Goal: Answer question/provide support: Share knowledge or assist other users

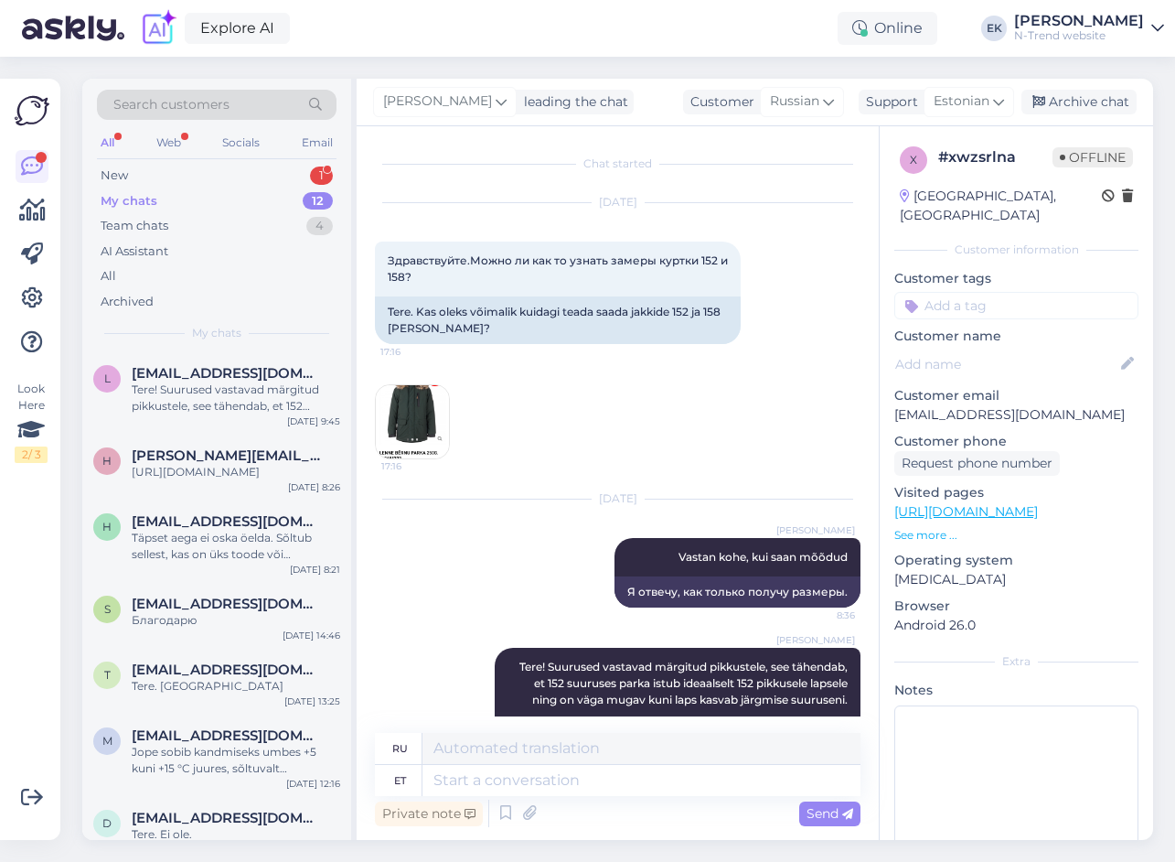
scroll to position [103, 0]
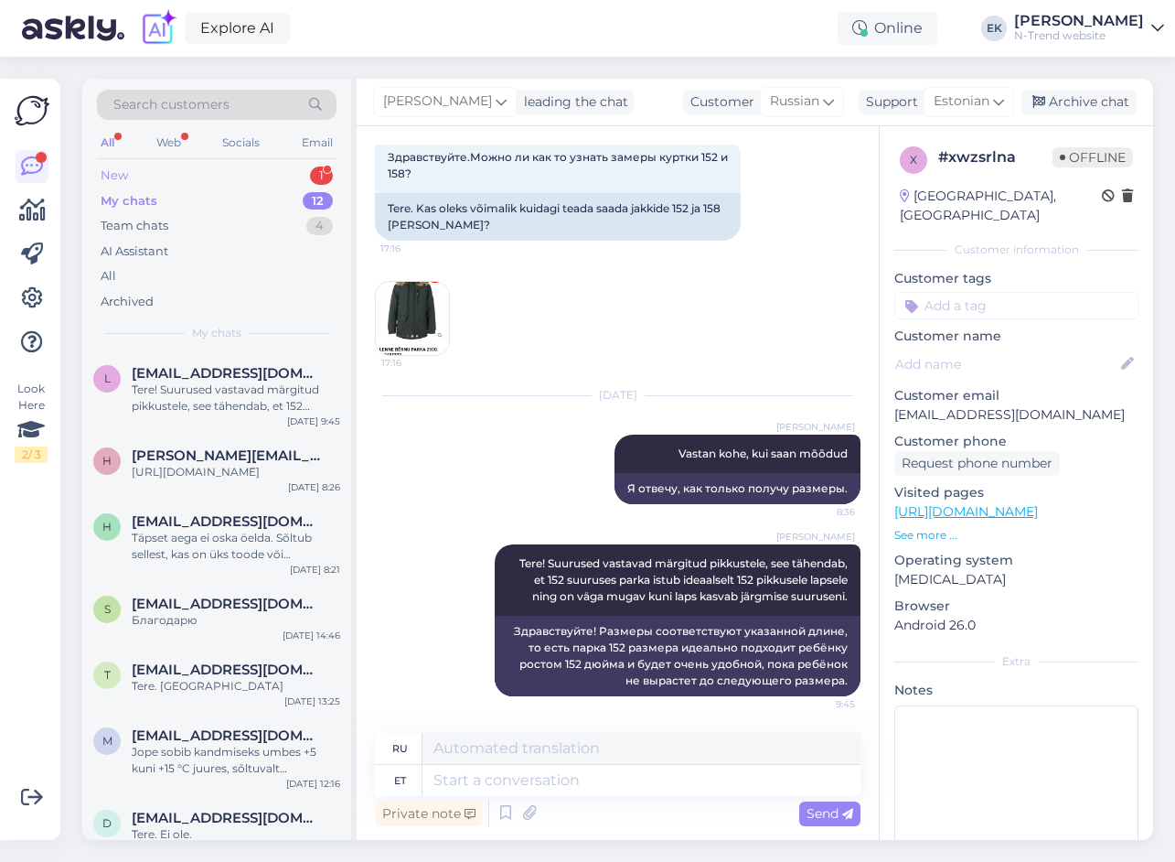
click at [124, 172] on div "New" at bounding box center [114, 175] width 27 height 18
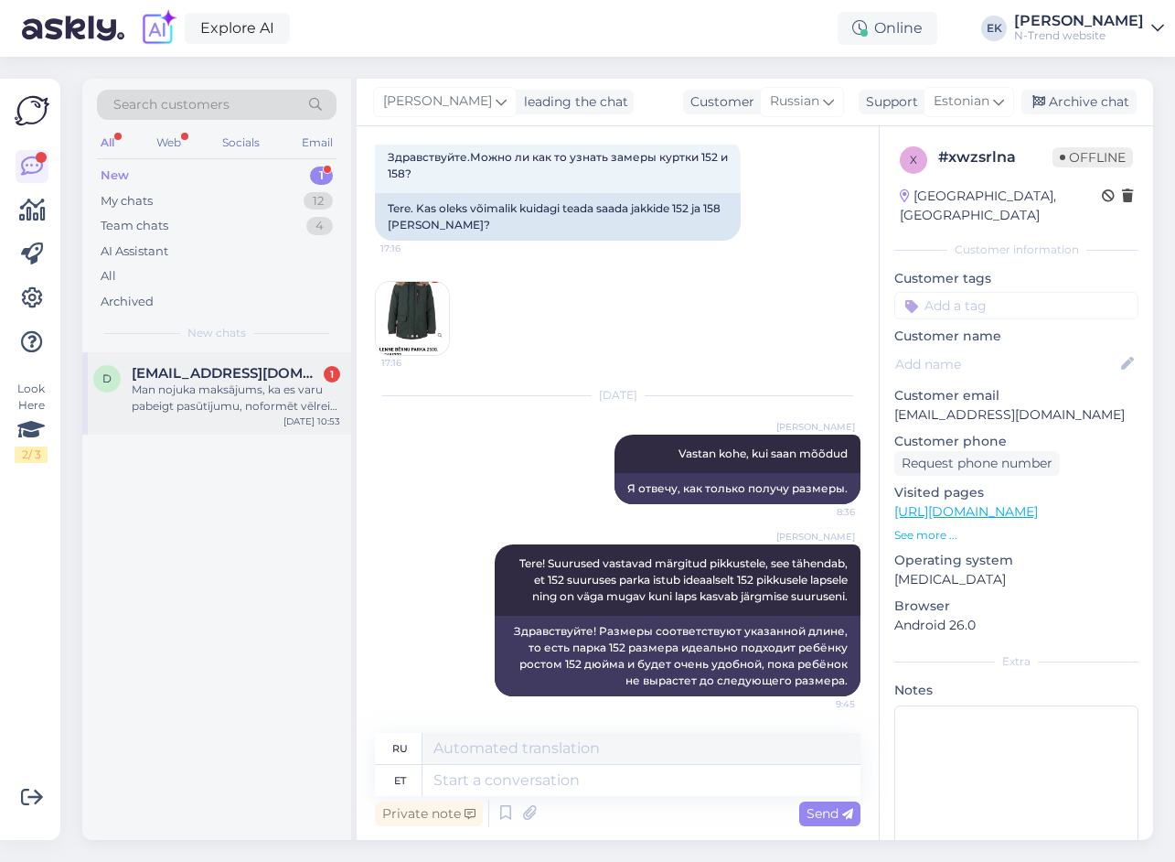
click at [156, 375] on span "[EMAIL_ADDRESS][DOMAIN_NAME]" at bounding box center [227, 373] width 190 height 16
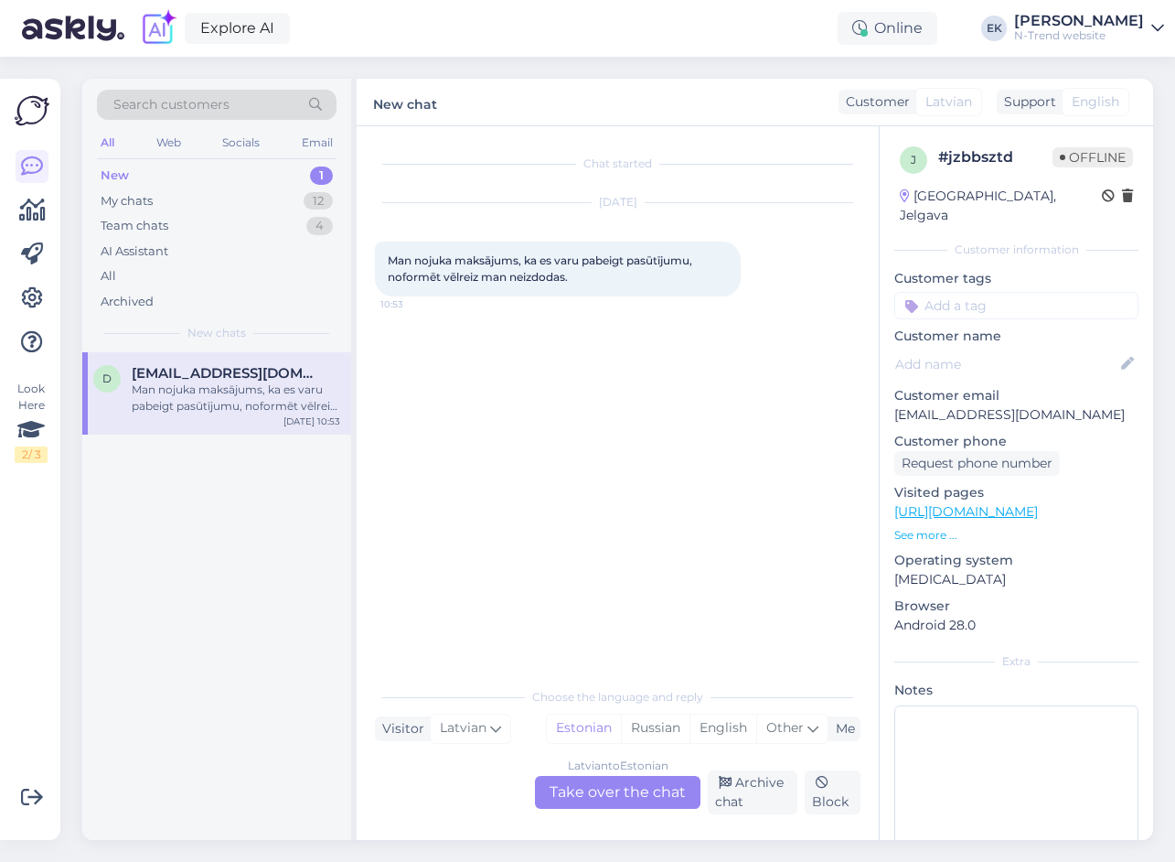
click at [627, 786] on div "[DEMOGRAPHIC_DATA] to Estonian Take over the chat" at bounding box center [618, 792] width 166 height 33
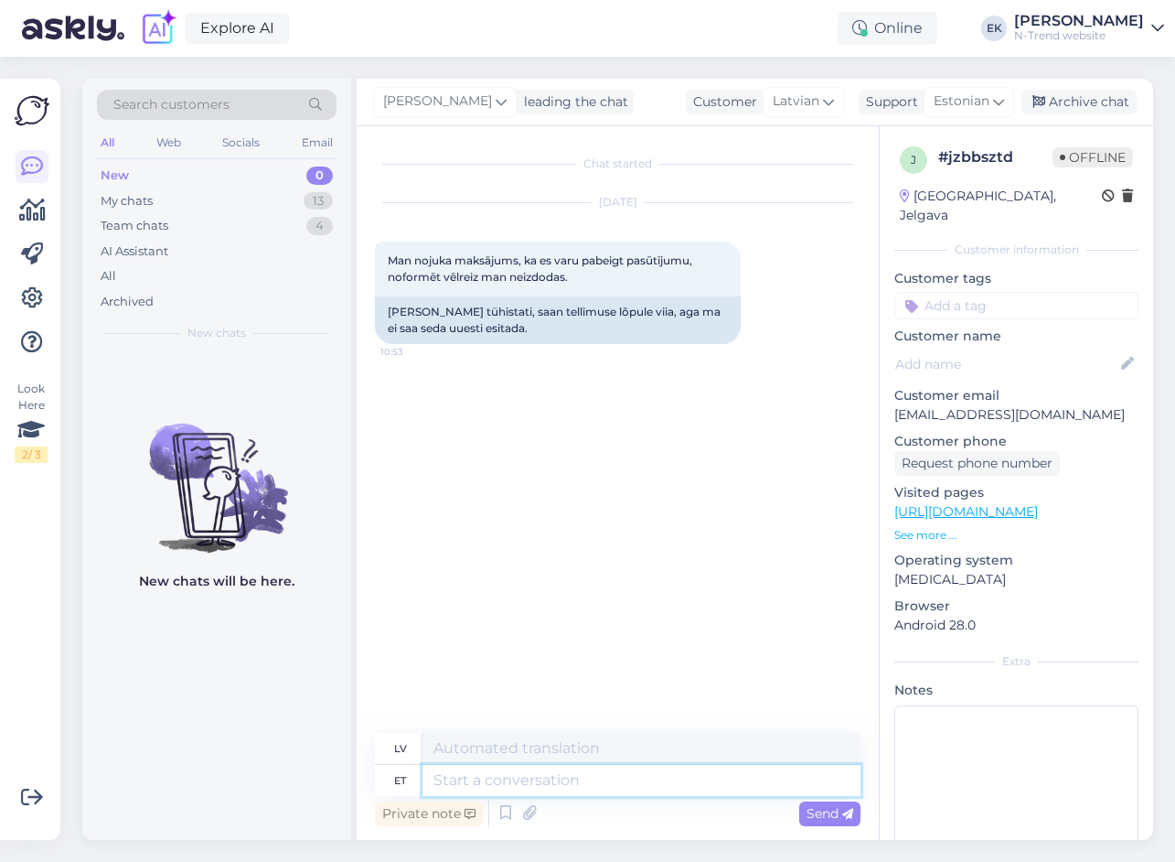
click at [464, 778] on textarea at bounding box center [642, 780] width 438 height 31
type textarea "tERE."
type textarea "sveiki"
type textarea "tERE."
type textarea "Sveiki."
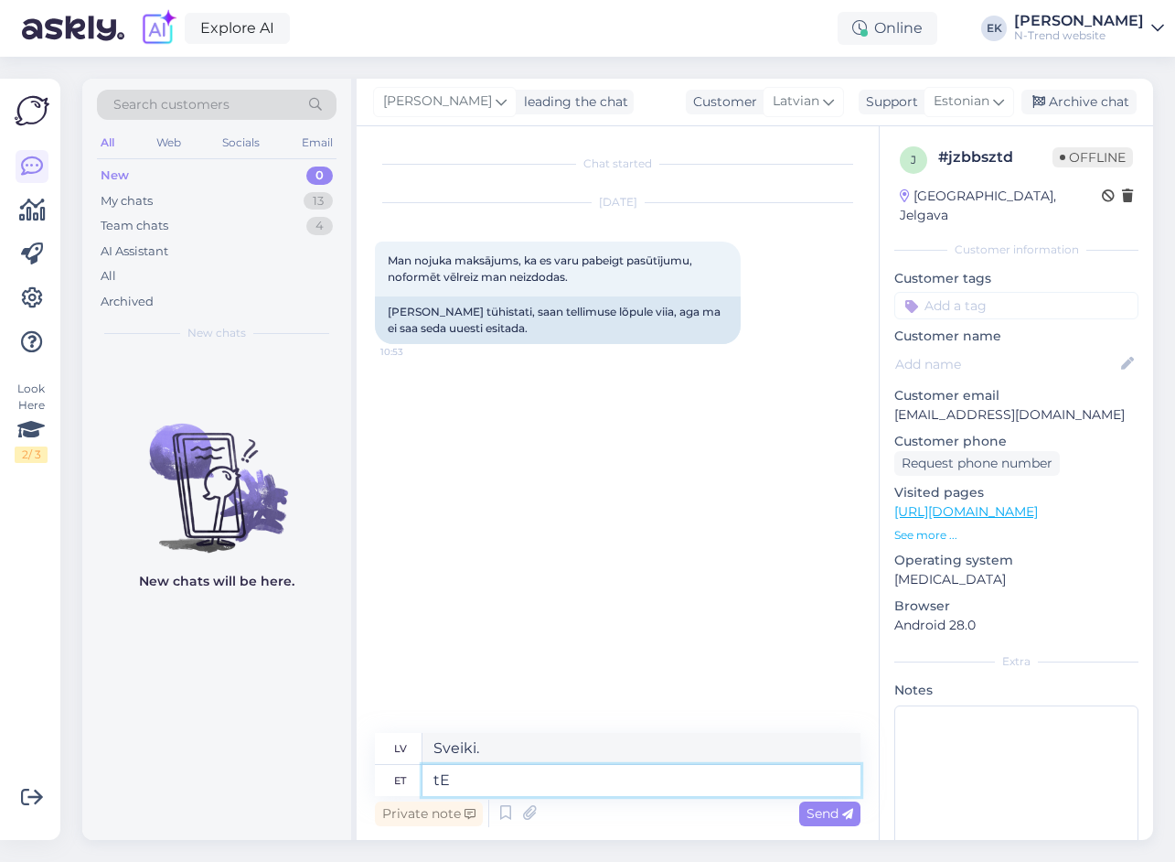
type textarea "t"
type textarea "Tere. Kes"
type textarea "Sveiki. Kas"
type textarea "Tere. Kes tühistas"
type textarea "Sveiki. Kas atcēla?"
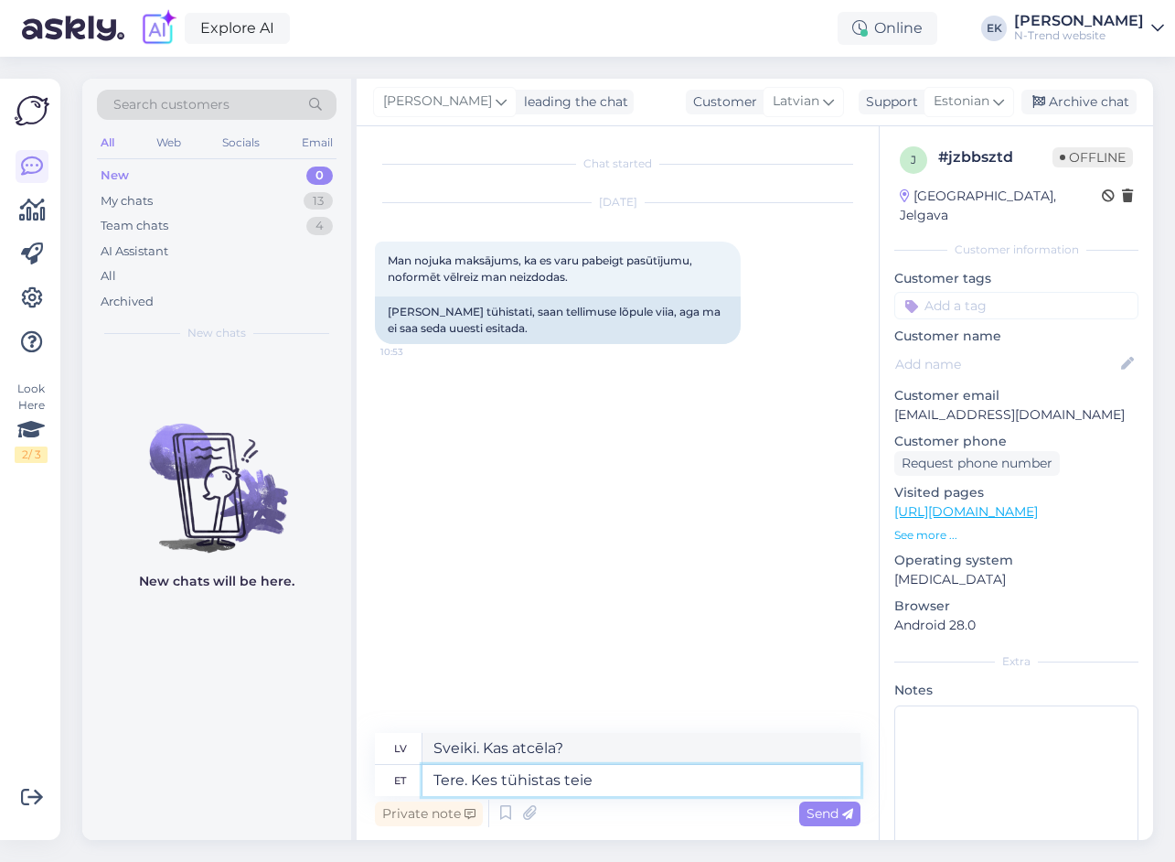
type textarea "Tere. Kes tühistas teie m"
type textarea "Sveiki. Kas atcēla jūsu"
type textarea "Tere. Kes tühistas teie makse?"
type textarea "Sveiki. Kas atcēla jūsu maksājumu?"
type textarea "Tere. Kes tühistas teie makse? Mis o"
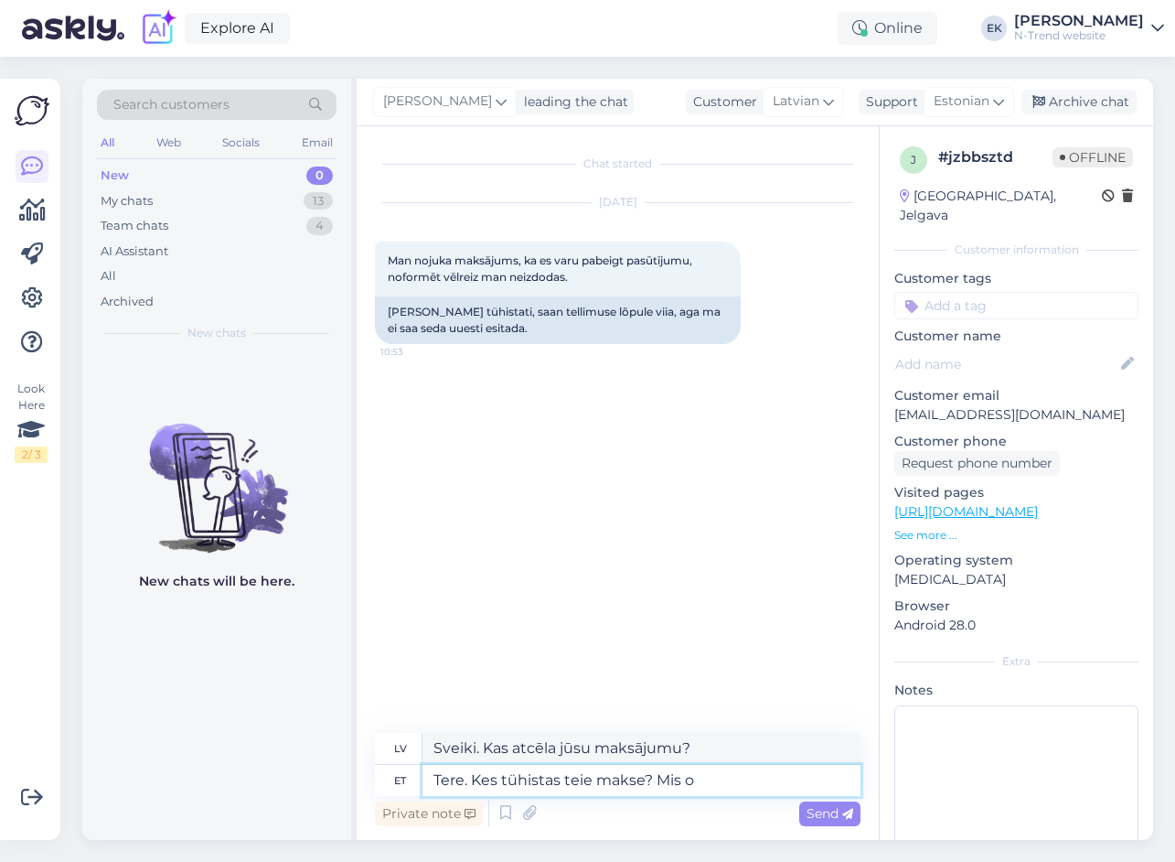
type textarea "Sveiki. Kas atcēla jūsu maksājumu? Kas"
type textarea "Tere. Kes tühistas teie makse? Mis on"
type textarea "Sveiki. Kas atcēla jūsu maksājumu? Kas ir"
type textarea "Tere. Kes tühistas teie makse? Mis on teie t"
type textarea "Sveiki. Kas atcēla jūsu maksājumu? Kāds ir jūsu"
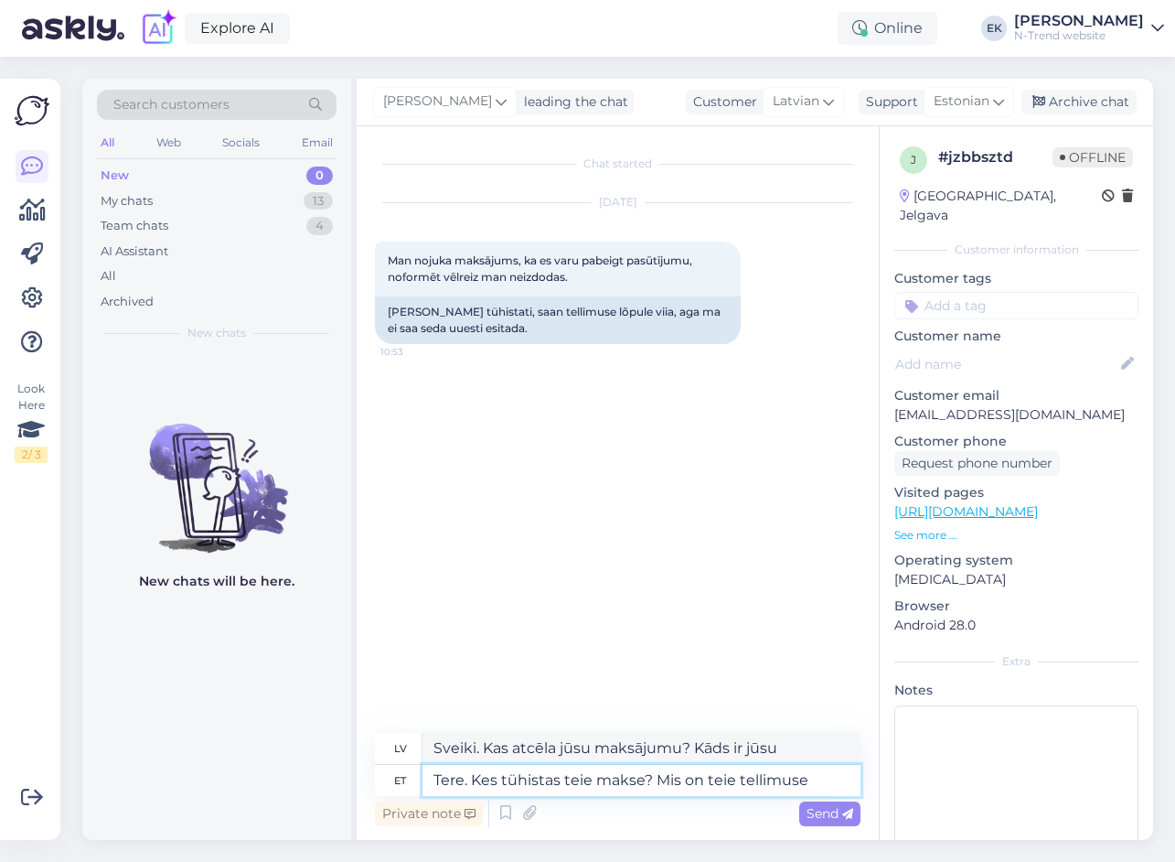
type textarea "Tere. Kes tühistas teie makse? Mis on teie tellimuse n"
type textarea "Sveiki. Kas atcēla jūsu maksājumu? Kāds ir jūsu pasūtījuma statuss?"
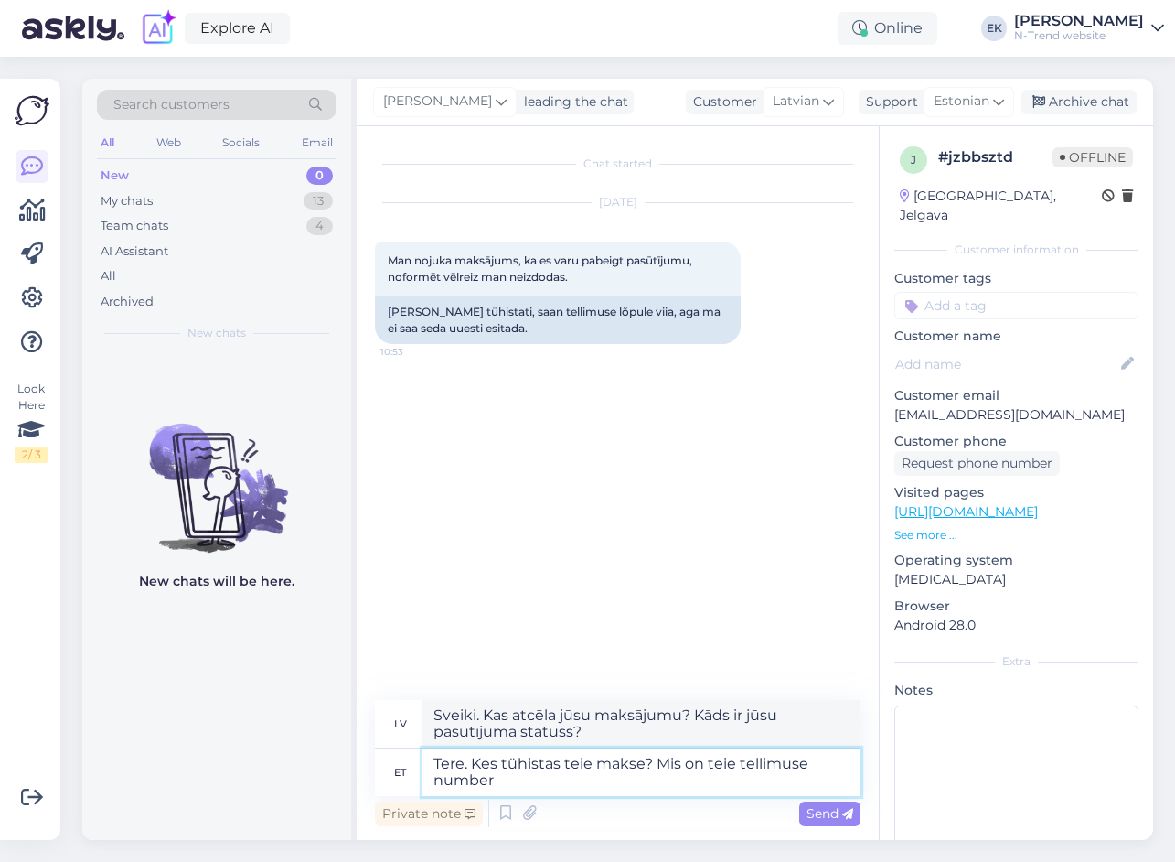
type textarea "Tere. Kes tühistas teie makse? Mis on teie tellimuse number?"
type textarea "Sveiki. Kas atcēla jūsu maksājumu? Kāds ir jūsu pasūtījuma numurs?"
type textarea "Tere. Kes tühistas teie makse? Mis on teie tellimuse number?"
drag, startPoint x: 818, startPoint y: 812, endPoint x: 789, endPoint y: 790, distance: 35.9
click at [818, 812] on span "Send" at bounding box center [830, 813] width 47 height 16
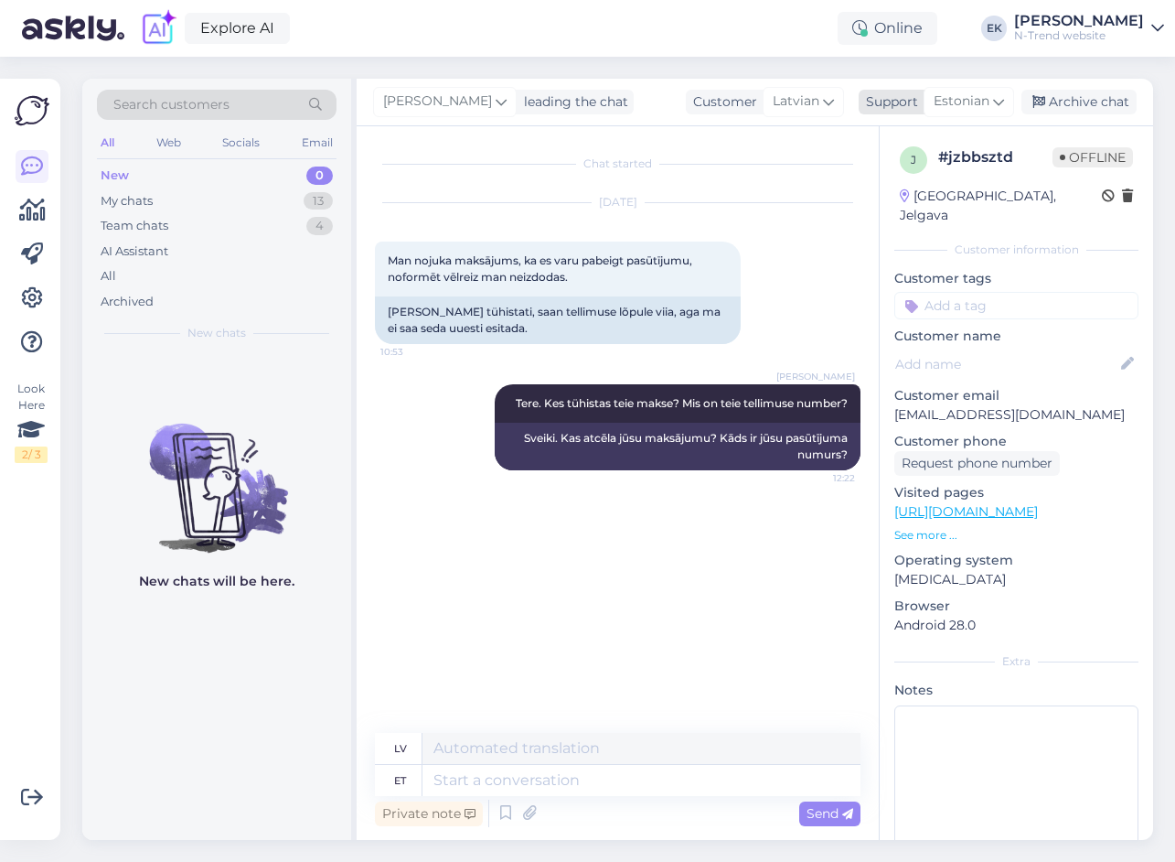
click at [969, 111] on span "Estonian" at bounding box center [962, 101] width 56 height 20
type input "lat"
click at [898, 180] on link "Latvian" at bounding box center [936, 182] width 201 height 29
click at [568, 773] on textarea at bounding box center [618, 776] width 486 height 38
paste textarea "Tellimus LV115555 isikult [PERSON_NAME]"
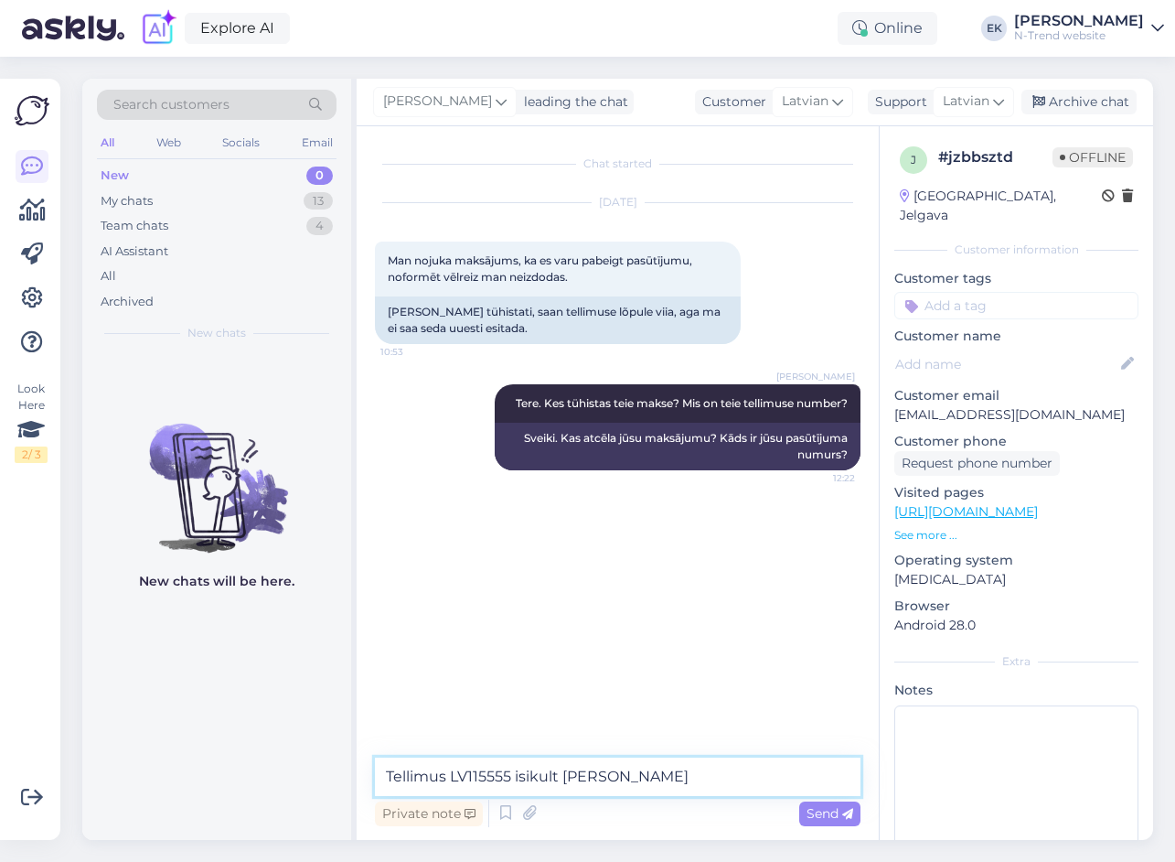
click at [689, 780] on textarea "Tellimus LV115555 isikult [PERSON_NAME]" at bounding box center [618, 776] width 486 height 38
paste textarea
type textarea "Tellimus LV115555 isikult [PERSON_NAME] ?"
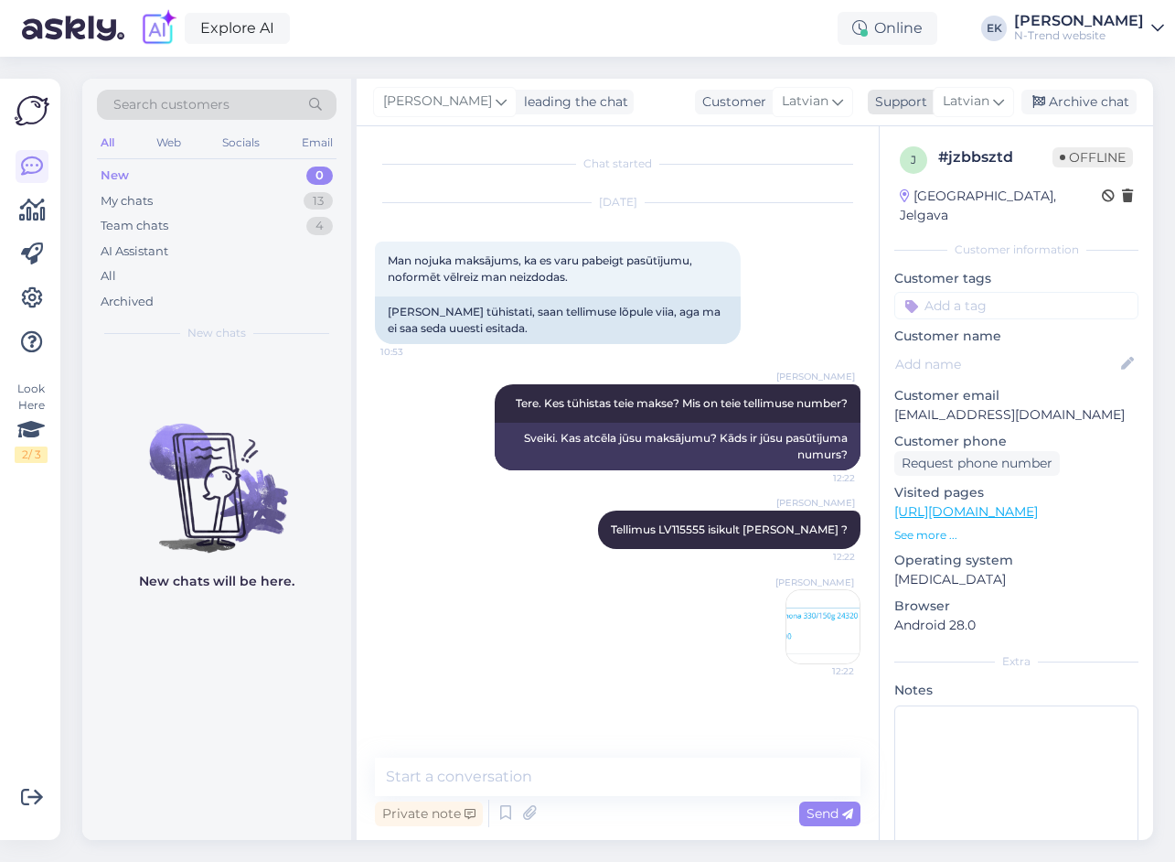
click at [986, 103] on span "Latvian" at bounding box center [966, 101] width 47 height 20
drag, startPoint x: 935, startPoint y: 140, endPoint x: 842, endPoint y: 140, distance: 92.4
click at [842, 140] on div "lat [DEMOGRAPHIC_DATA]" at bounding box center [941, 163] width 201 height 98
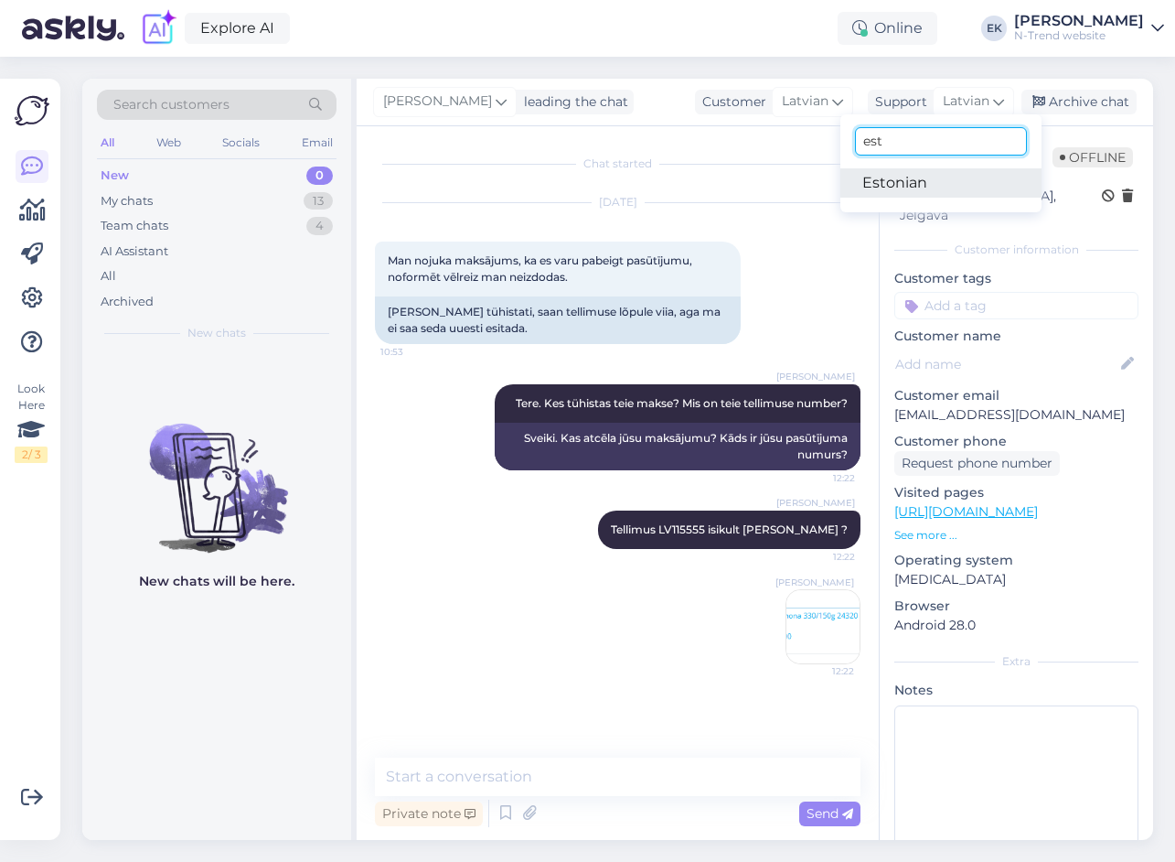
type input "est"
click at [906, 182] on link "Estonian" at bounding box center [941, 182] width 201 height 29
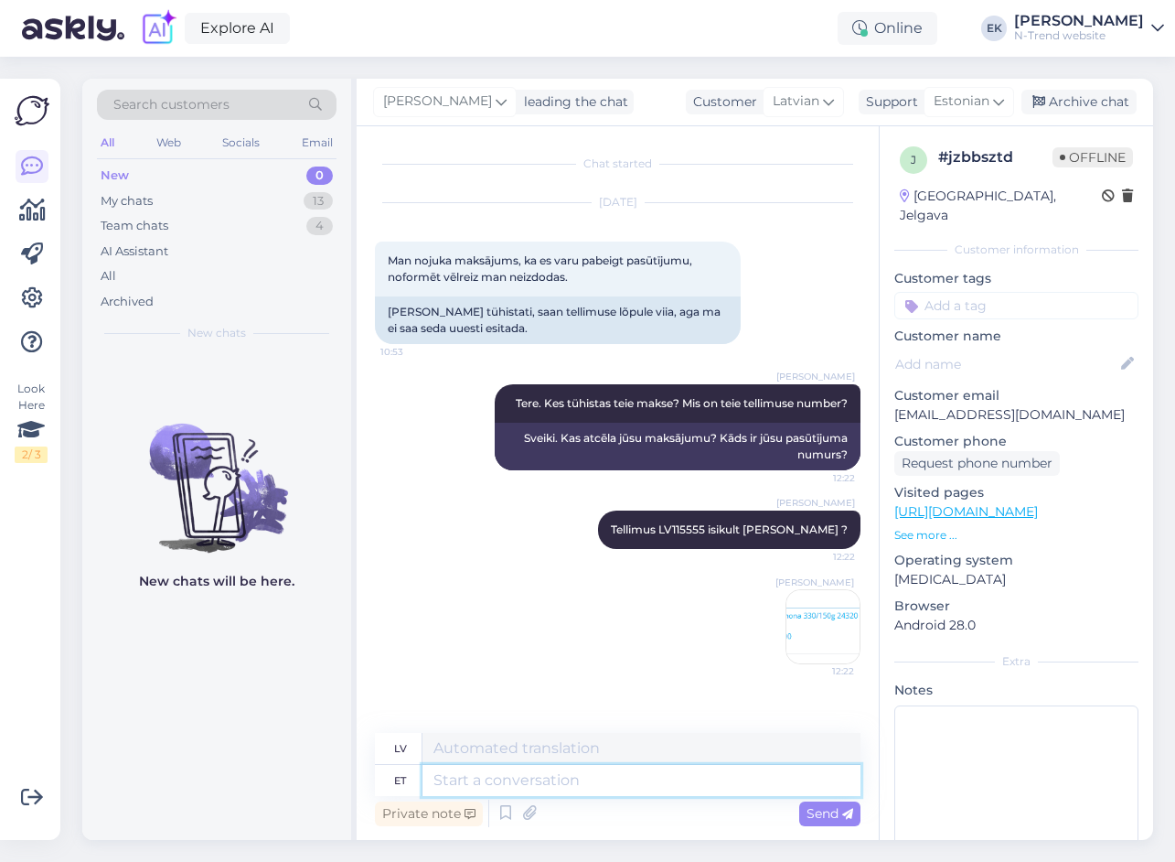
click at [469, 782] on textarea at bounding box center [642, 780] width 438 height 31
type textarea "Ma"
type textarea "Es"
type textarea "Ma võin"
type textarea "Es varu"
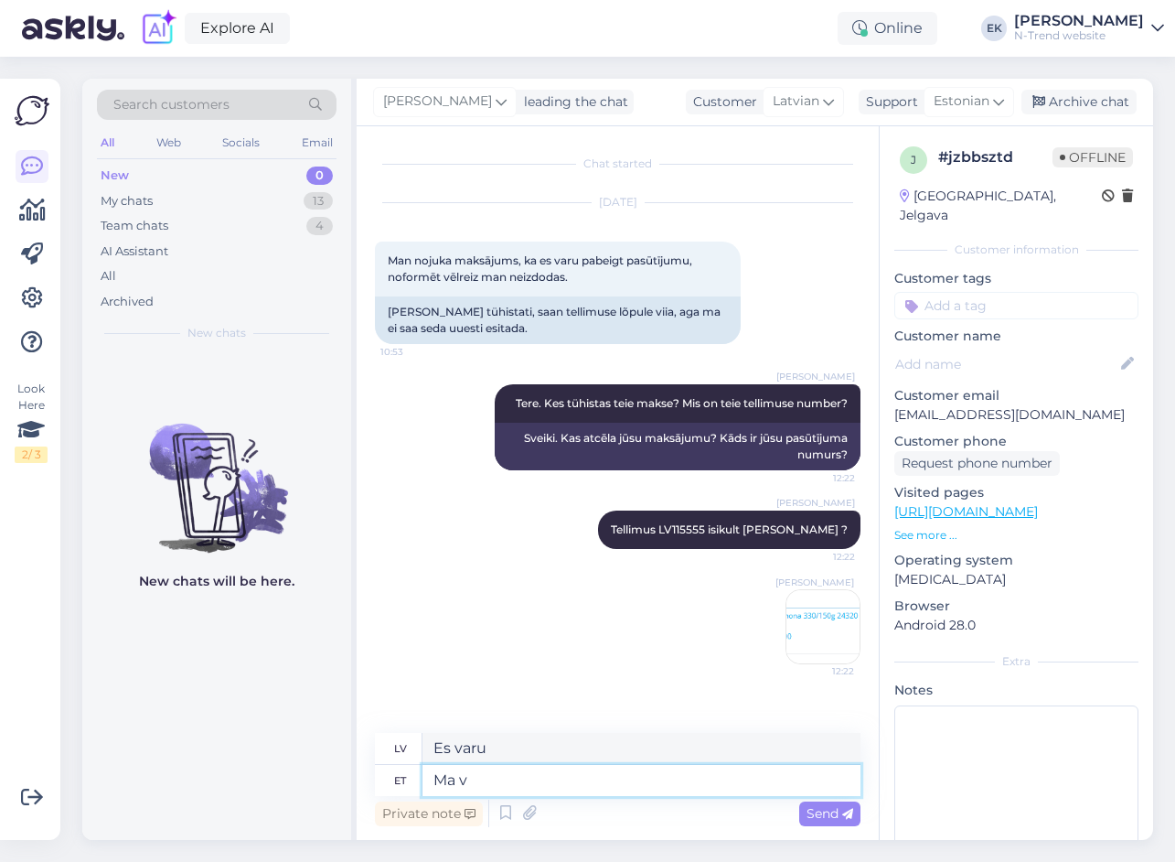
type textarea "Ma"
type textarea "Es"
type textarea "M"
type textarea "Tundub, e"
type textarea "Šķiet,"
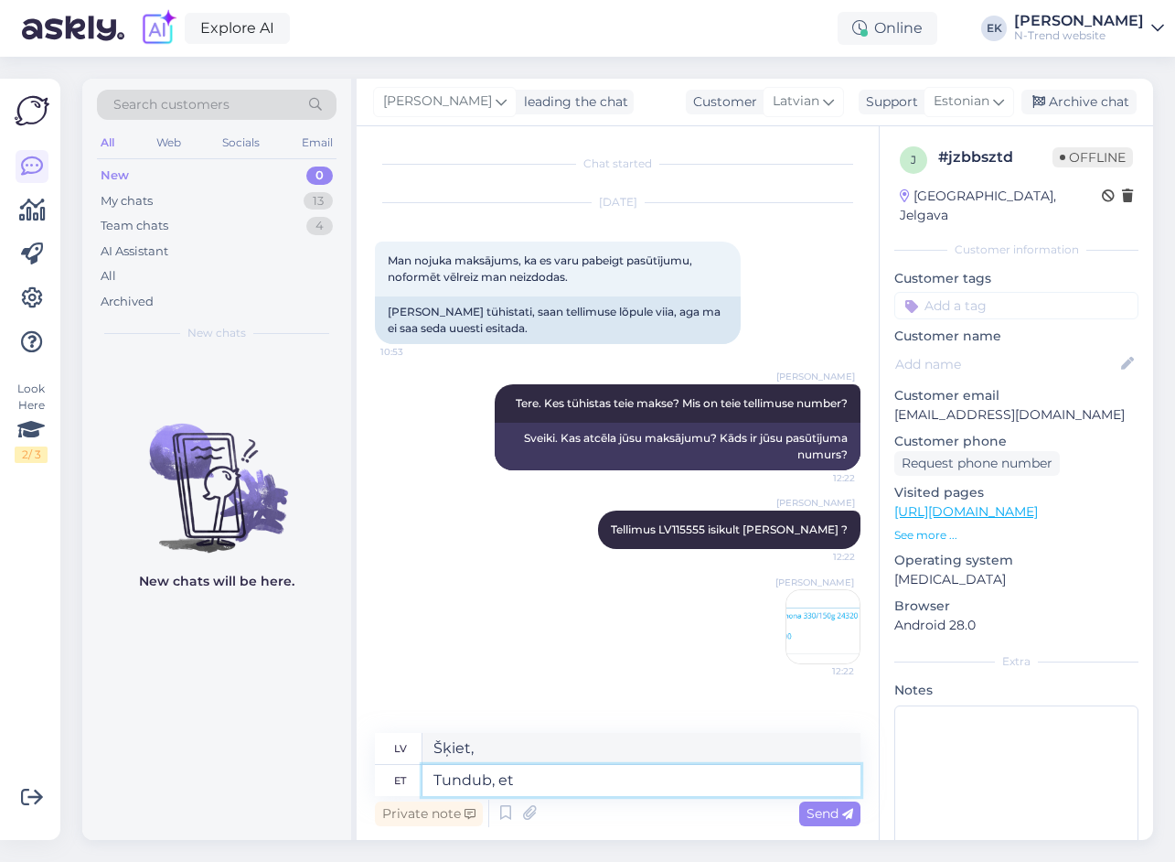
type textarea "Tundub, et"
type textarea "Šķiet, ka"
type textarea "Tundub, et teie"
type textarea "Šķiet, ka tu"
type textarea "Tundub, et teie makse"
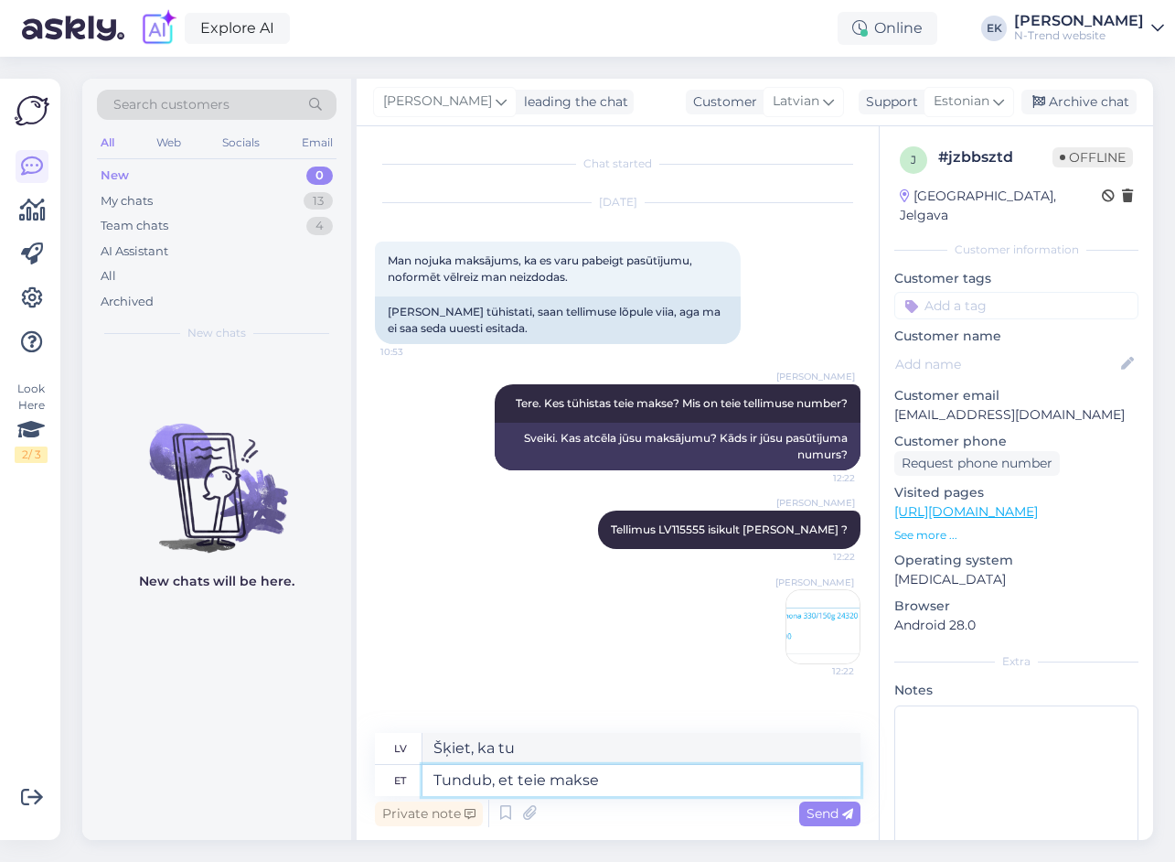
type textarea "Šķiet, [PERSON_NAME] maksājums"
type textarea "Tundub, et teie makse ei"
type textarea "Izskatās, [PERSON_NAME] maksājums netika apstrādāts."
type textarea "Tundub, et teie makse ei läinud läbi. Ma v"
type textarea "Izskatās, [PERSON_NAME] maksājums netika apstrādāts. Es"
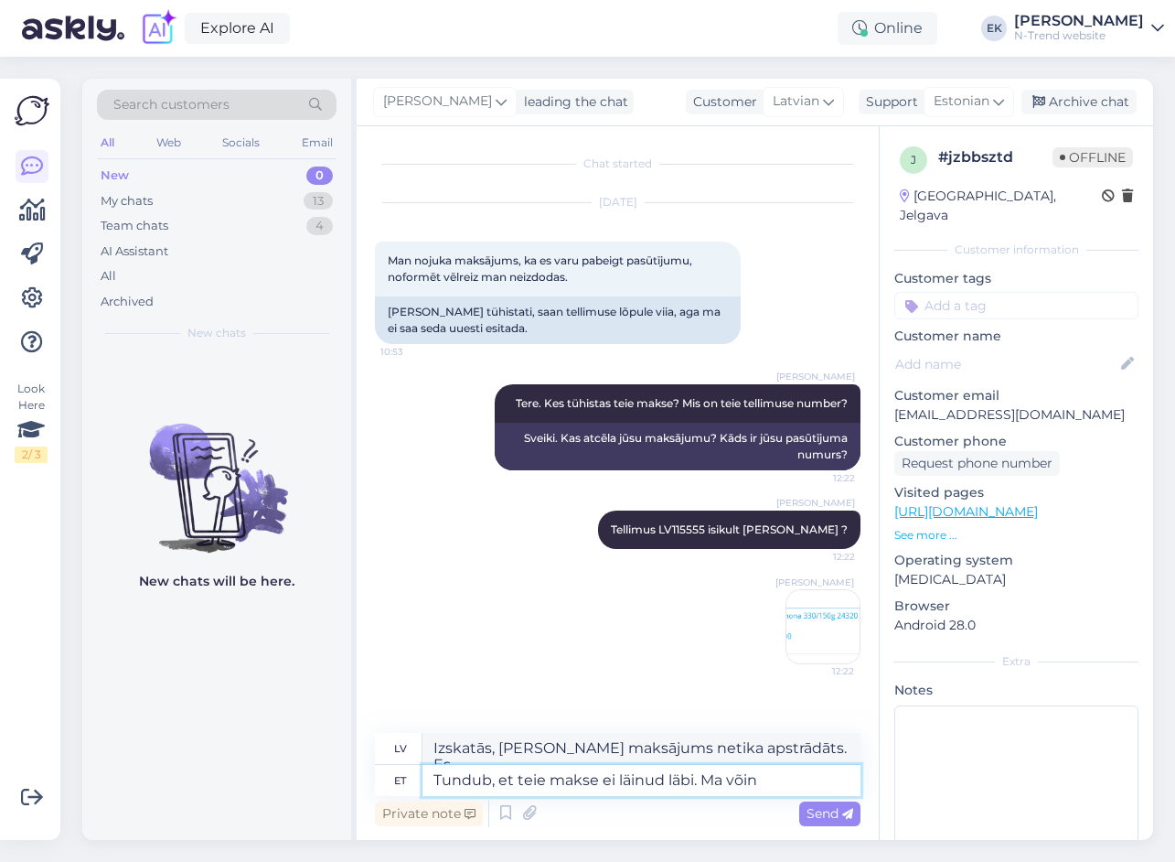
type textarea "Tundub, et teie makse ei läinud läbi. Ma võin"
type textarea "Izskatās, [PERSON_NAME] maksājums netika apstrādāts. Es varu"
type textarea "Tundub, et teie makse ei läinud läbi. Ma [PERSON_NAME]"
type textarea "Izskatās, [PERSON_NAME] maksājums netika apstrādāts. Es nevaru saprast jūsu"
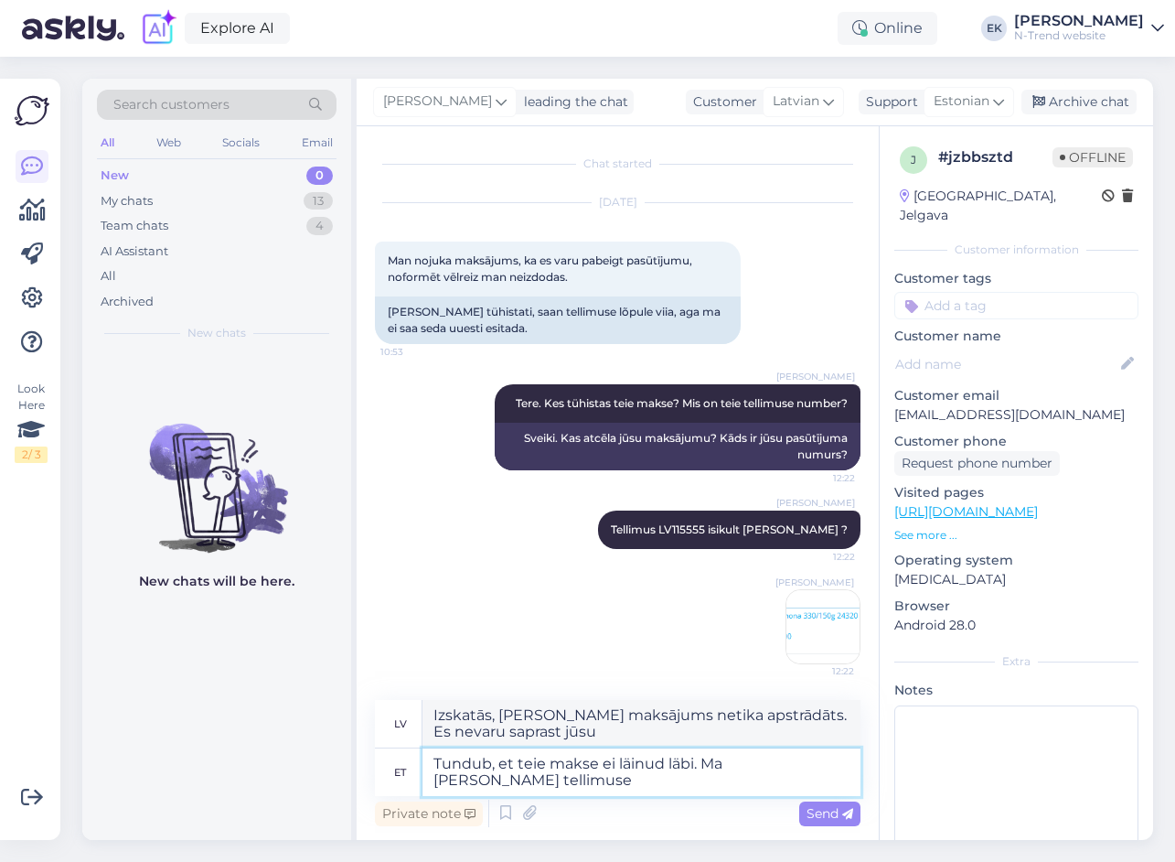
type textarea "Tundub, et teie makse ei läinud läbi. Ma [PERSON_NAME] tellimuse"
type textarea "Izskatās, [PERSON_NAME] maksājums netika apstrādāts. Es nevaru veikt jūsu pasūt…"
type textarea "Tundub, et teie makse ei läinud läbi. Ma [PERSON_NAME] tellimuse tühistada"
type textarea "Izskatās, [PERSON_NAME] maksājums netika apstrādāts. Es varu atcelt jūsu pasūtī…"
type textarea "Tundub, et teie makse ei läinud läbi. Ma [PERSON_NAME] tellimuse tühistada ja s…"
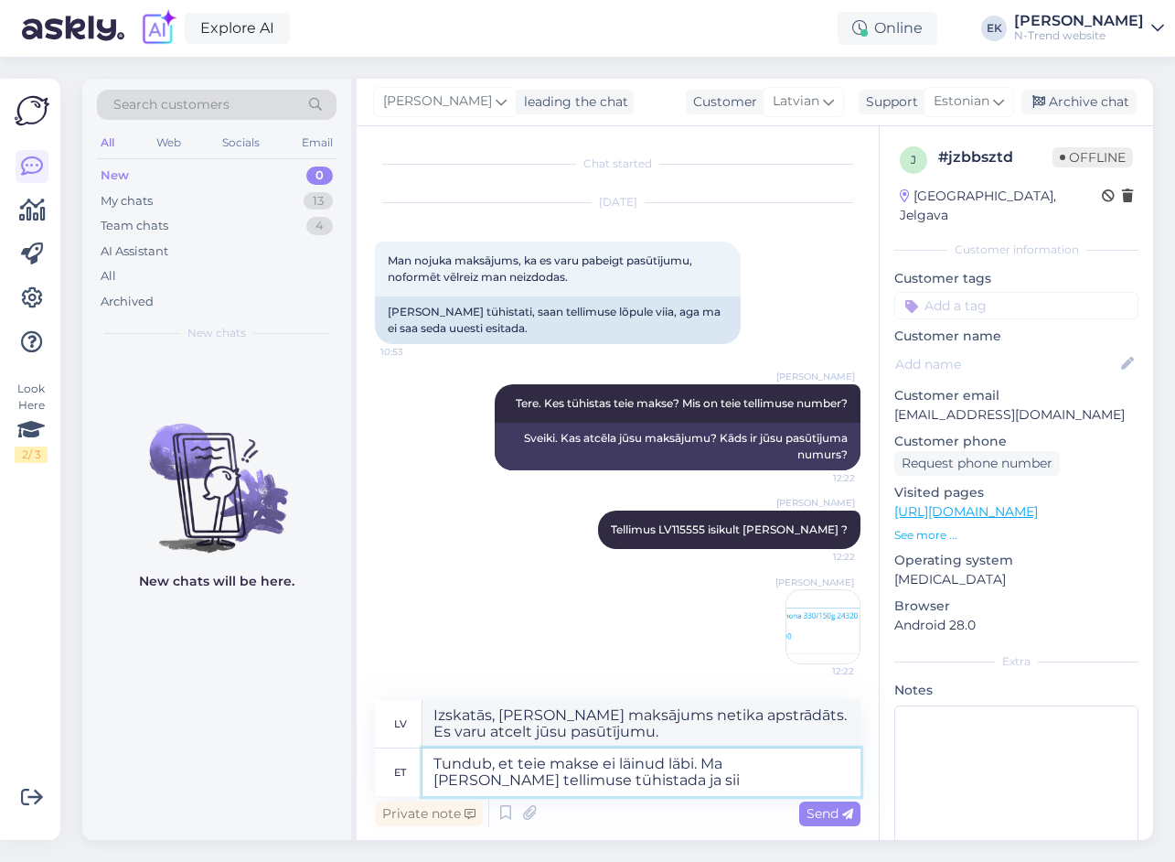
type textarea "Šķiet, [PERSON_NAME] maksājums netika apstrādāts. Es varu atcelt jūsu pasūtījum…"
type textarea "Tundub, et teie makse ei läinud läbi. Ma [PERSON_NAME] tellimuse tühistada ja s…"
type textarea "Izskatās, [PERSON_NAME] maksājums netika apstrādāts. Es varu atcelt jūsu pasūtī…"
type textarea "Tundub, et teie makse ei läinud läbi. Ma [PERSON_NAME] tellimuse tühistada ja s…"
type textarea "Izskatās, [PERSON_NAME] maksājums netika apstrādāts. Es varu atcelt jūsu pasūtī…"
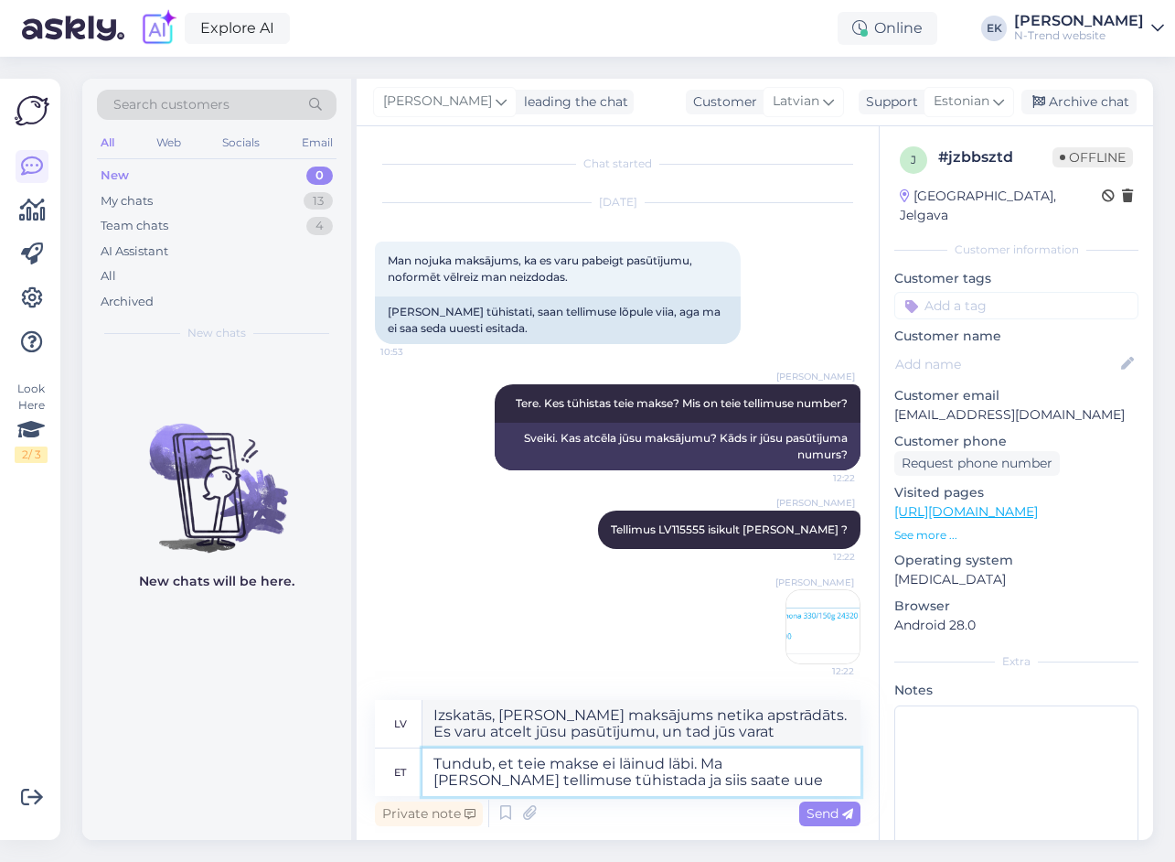
type textarea "Tundub, et teie makse ei läinud läbi. Ma [PERSON_NAME] tellimuse tühistada ja s…"
type textarea "Izskatās, [PERSON_NAME] maksājums netika apstrādāts. Es varu atcelt jūsu pasūtī…"
type textarea "Tundub, et teie makse ei läinud läbi. Ma [PERSON_NAME] tellimuse tühistada ja s…"
type textarea "Izskatās, [PERSON_NAME] maksājums netika apstrādāts. Es varu atcelt jūsu pasūtī…"
type textarea "Tundub, et teie makse ei läinud läbi. Ma [PERSON_NAME] tellimuse tühistada ja s…"
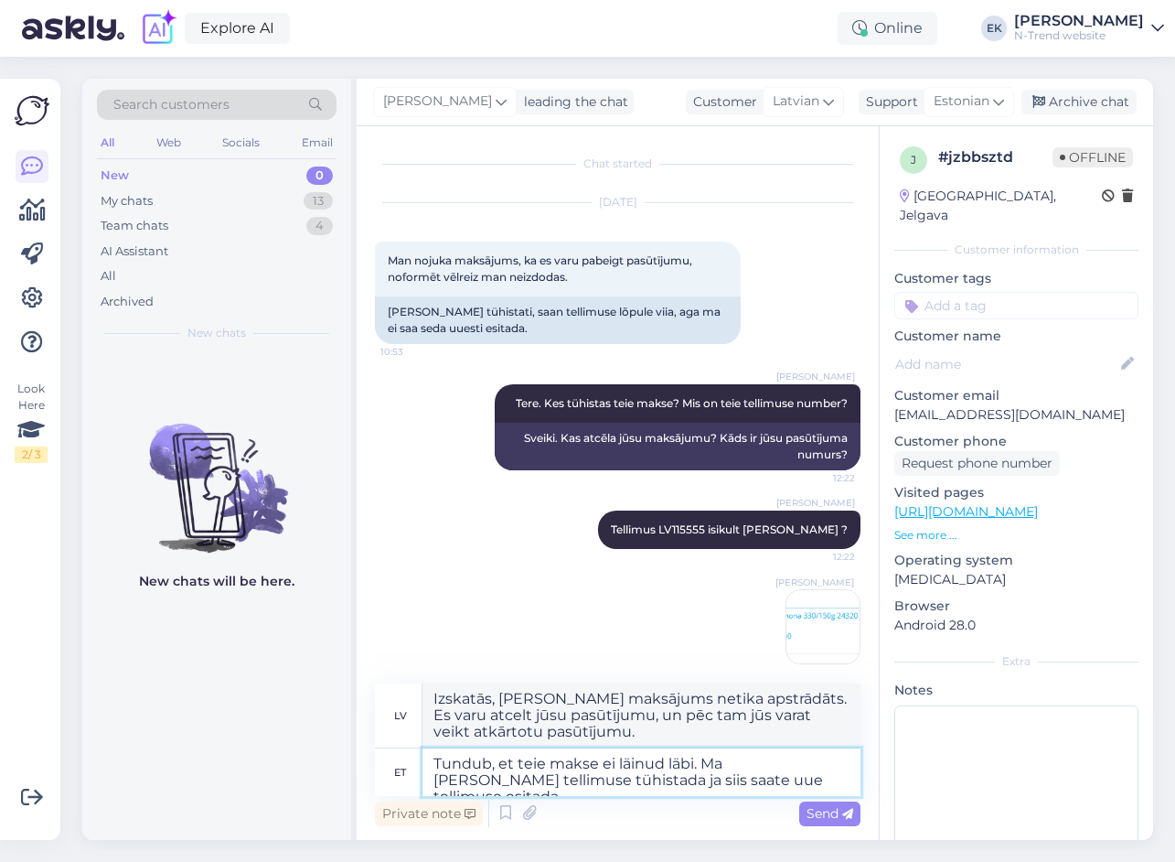
type textarea "Izskatās, [PERSON_NAME] maksājums netika apstrādāts. Es varu atcelt jūsu pasūtī…"
type textarea "Tundub, et teie makse ei läinud läbi. Ma [PERSON_NAME] tellimuse tühistada ja s…"
click at [838, 811] on span "Send" at bounding box center [830, 813] width 47 height 16
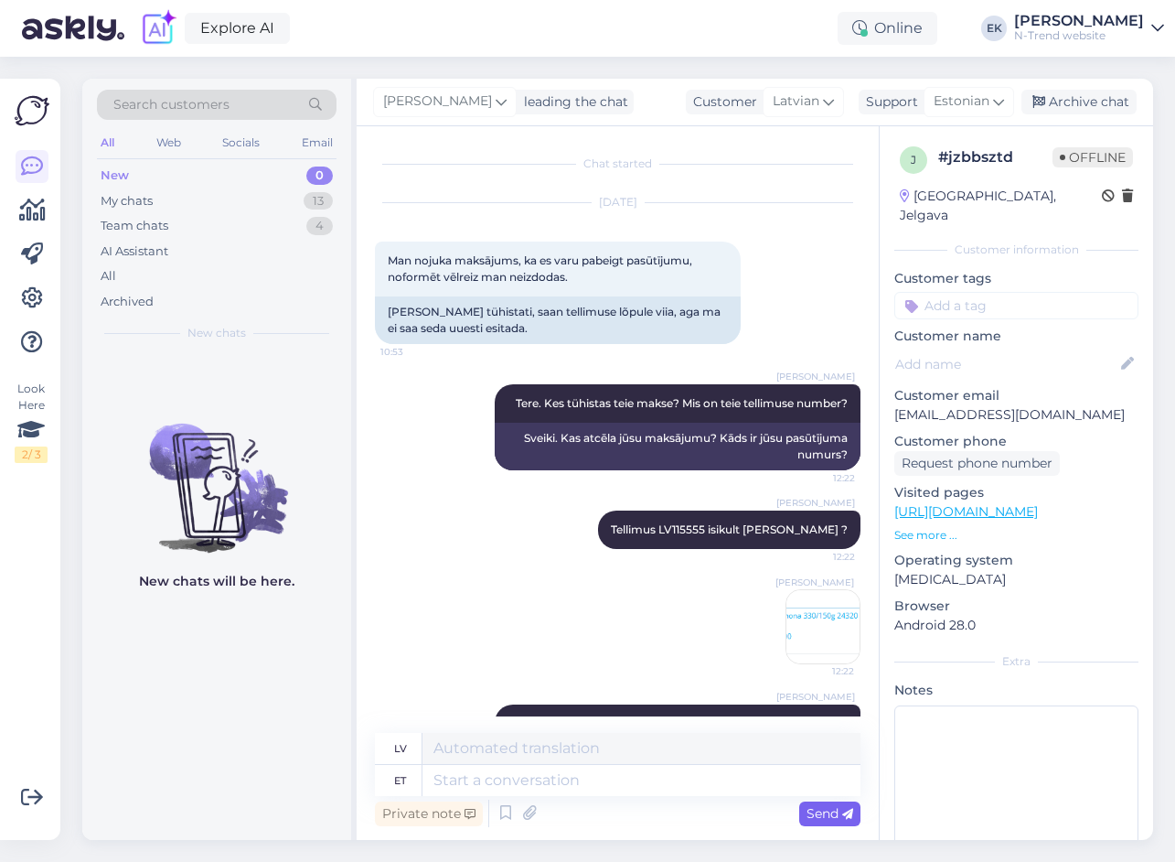
scroll to position [127, 0]
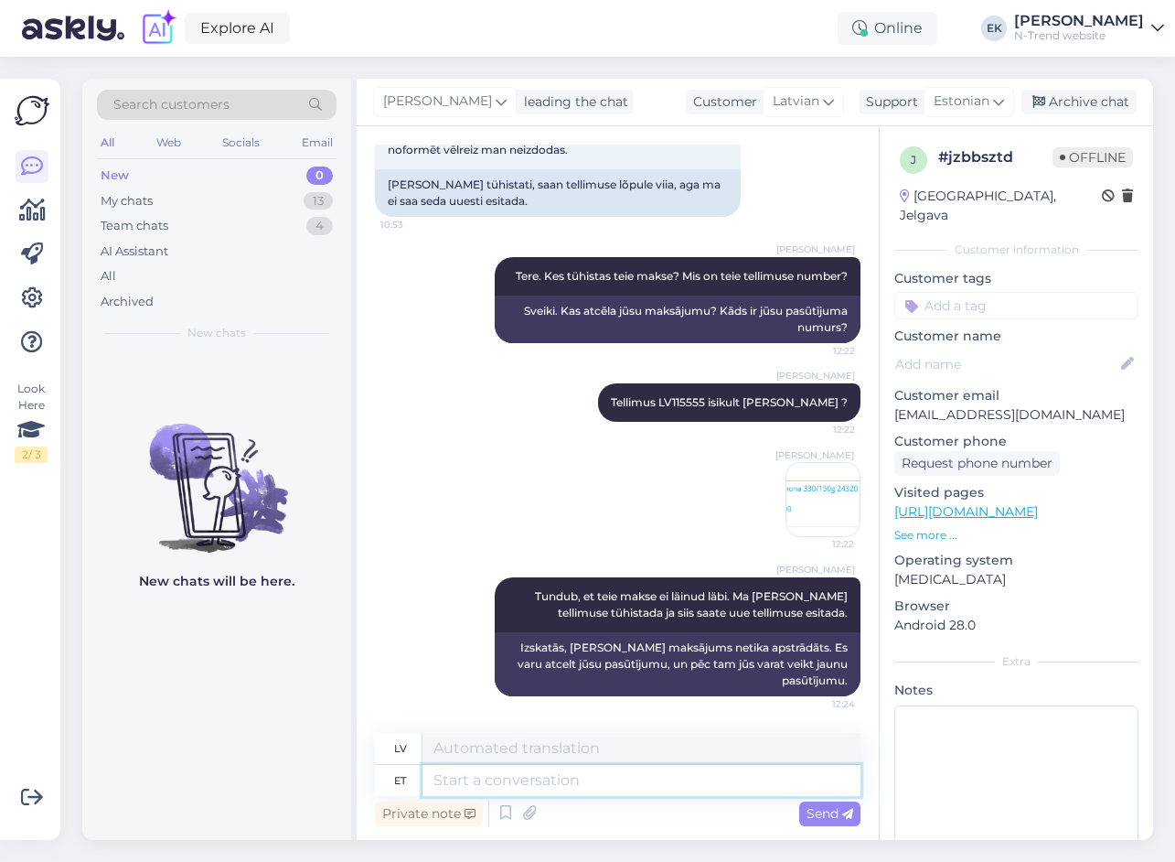
click at [510, 783] on textarea at bounding box center [642, 780] width 438 height 31
type textarea "Või m"
type textarea "Vai"
type textarea "Või mis"
type textarea "Vai ko?"
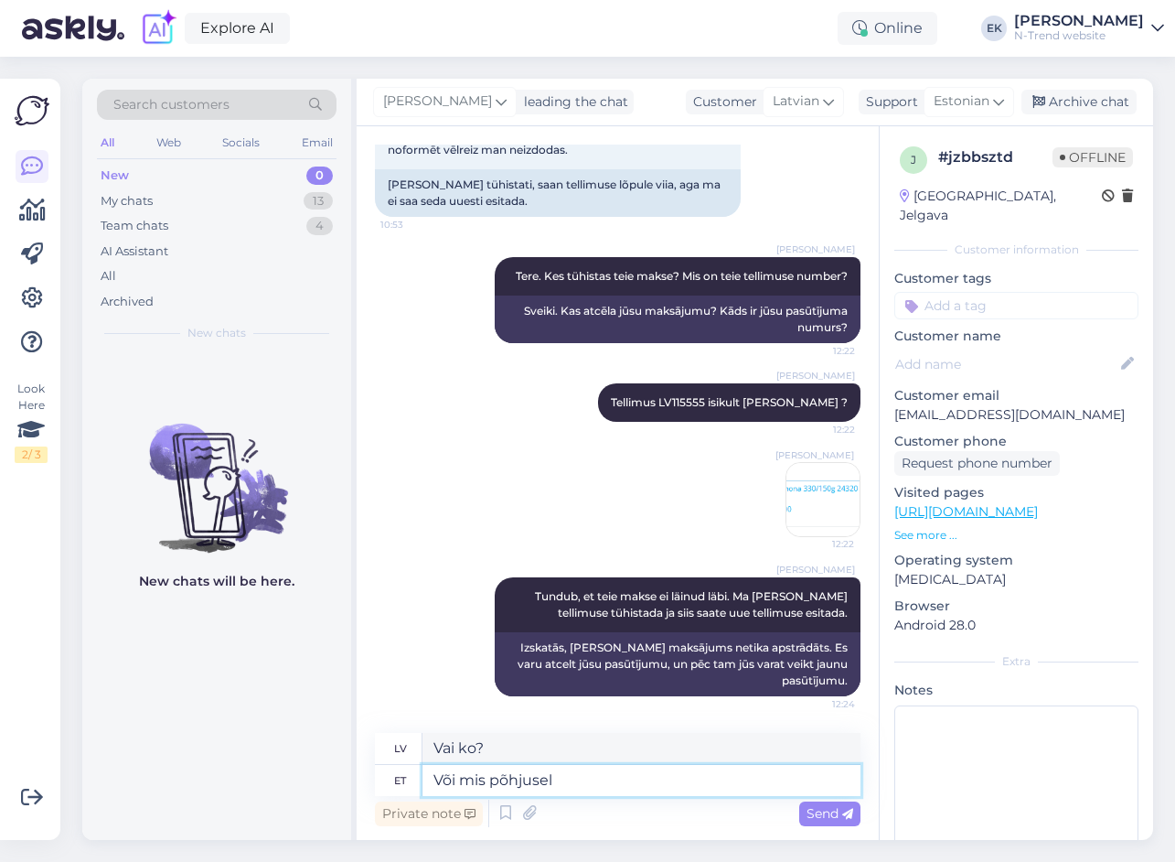
type textarea "Või mis põhjusel"
type textarea "Vai kāda iemesla dēļ?"
type textarea "Või mis põhjusel te e"
type textarea "Vai kāda iemesla dēļ jūs"
type textarea "Või mis põhjusel te eio"
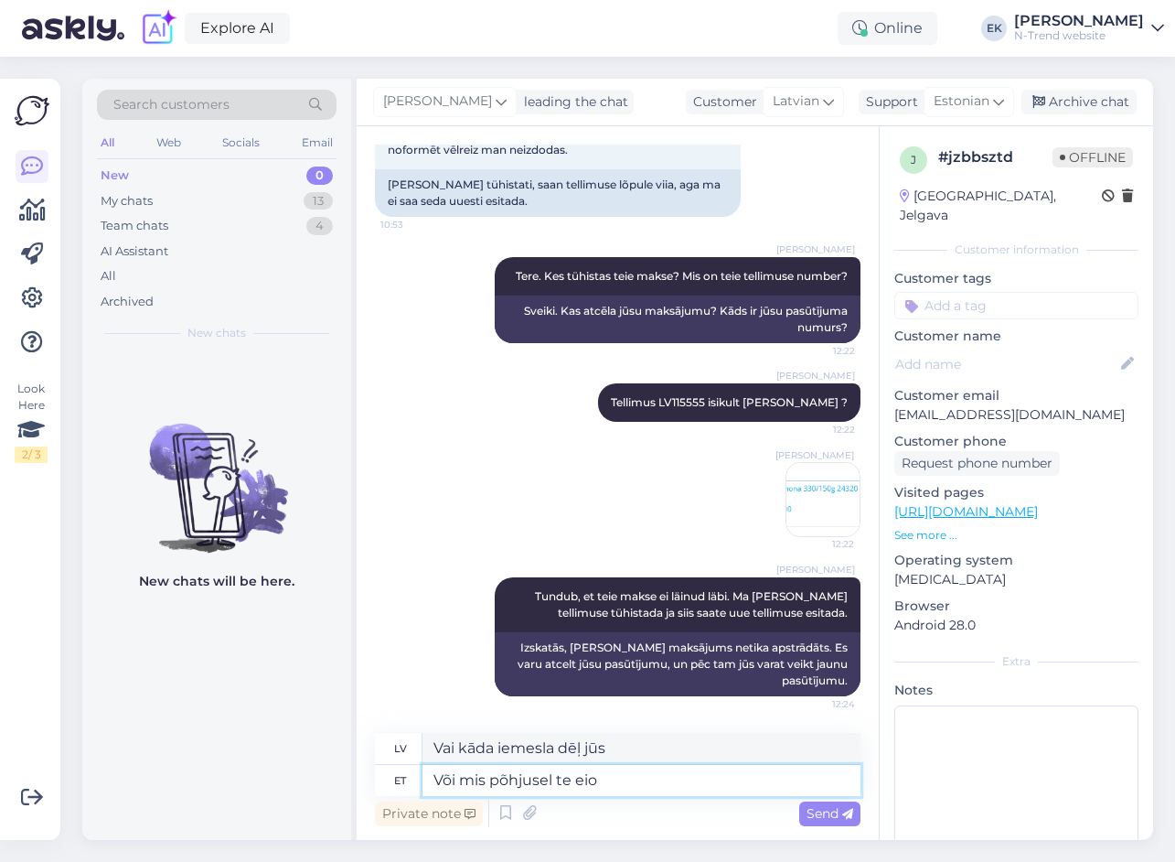
type textarea "Vai kāda iemesla dēļ tu tāds neesi?"
type textarea "Või mis põhjusel te ei s"
type textarea "Vai kāda iemesla dēļ jūs to nedarāt?"
type textarea "Või mis põhjusel te ei saa"
type textarea "Vai kāda iemesla dēļ jūs nevarat"
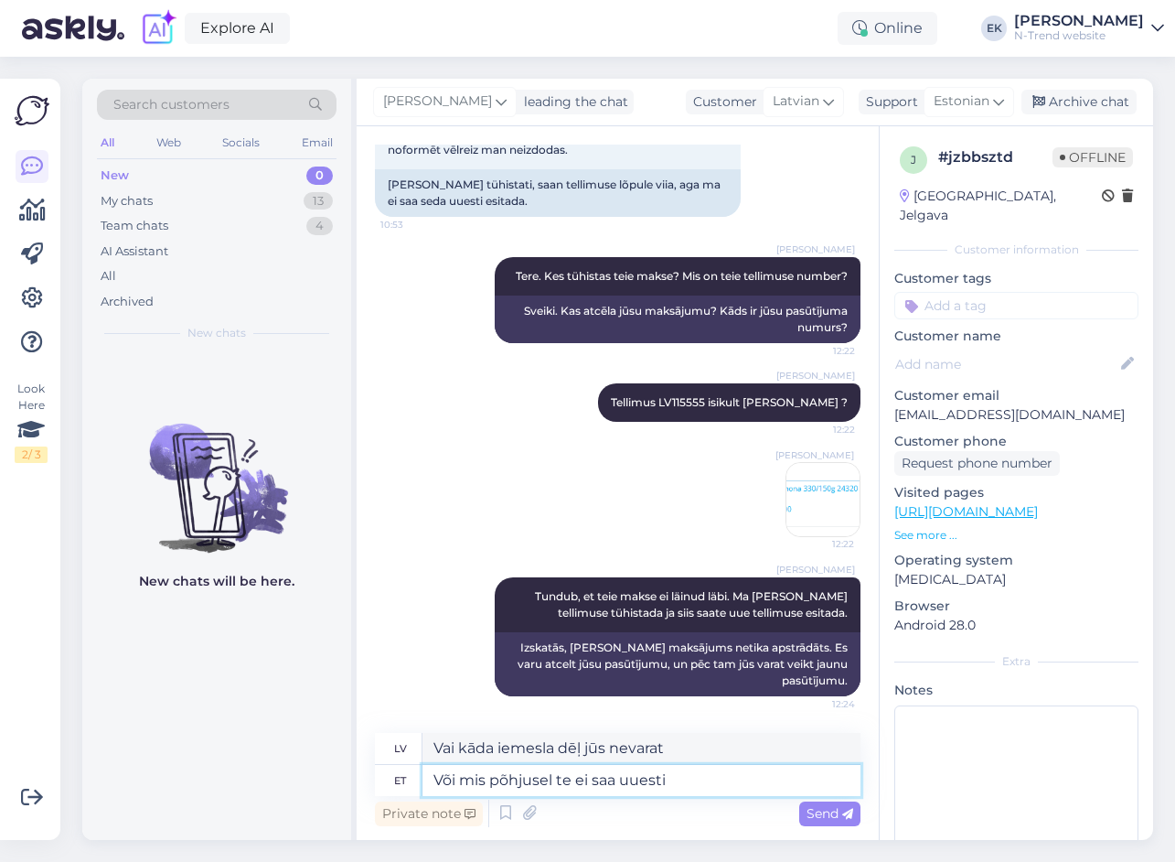
type textarea "Või mis põhjusel te ei saa uuesti"
type textarea "Vai kāda iemesla dēļ jūs to vairs nevarat dabūt?"
type textarea "Või mis põhjusel te ei saa uuesti tellida?"
type textarea "[PERSON_NAME] kāda iemesla dēļ nevar atkārtoti pasūtīt?"
type textarea "Või mis põhjusel te ei saa uuesti tellida? Suurus o"
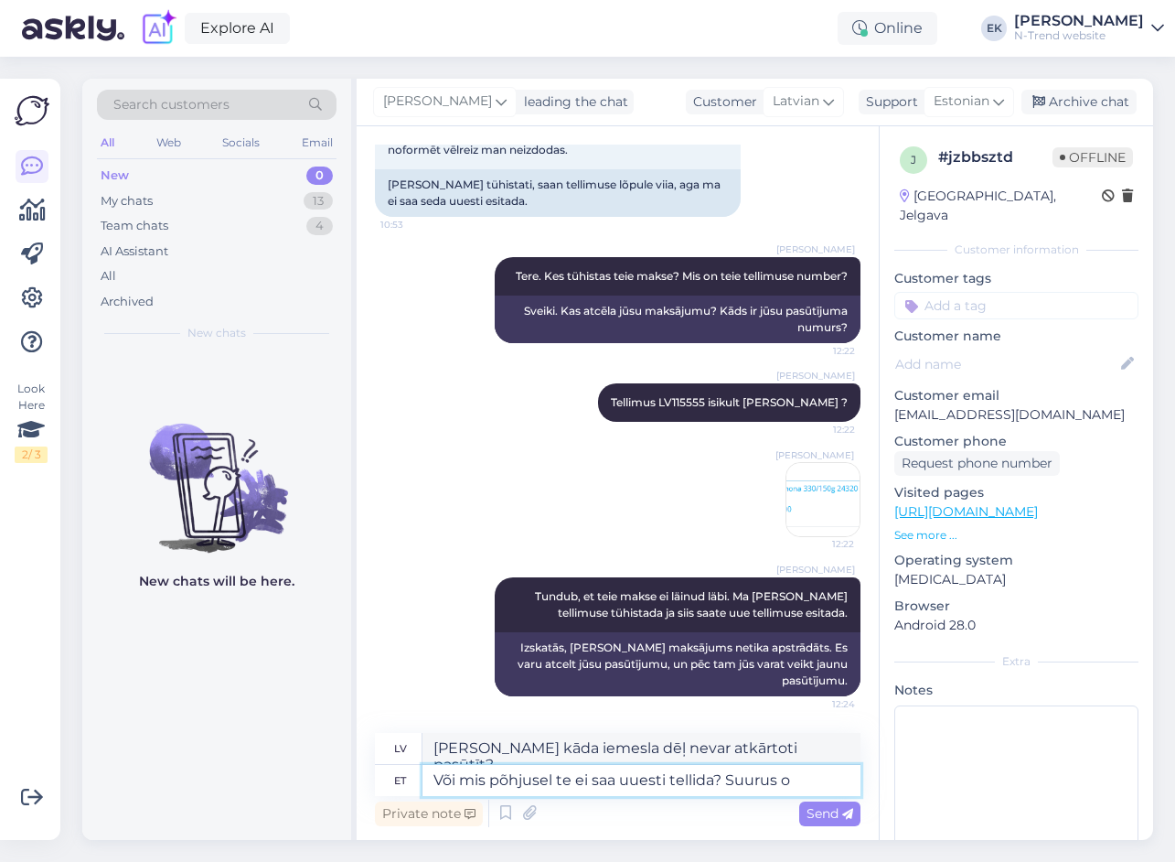
type textarea "Vai kāda iemesla dēļ nevar atkārtoti pasūtīt? Izmērs"
type textarea "Või mis põhjusel te ei saa uuesti tellida? Suurus on s"
type textarea "Vai kāda iemesla dēļ nevar atkārtoti pasūtīt? Izmērs ir"
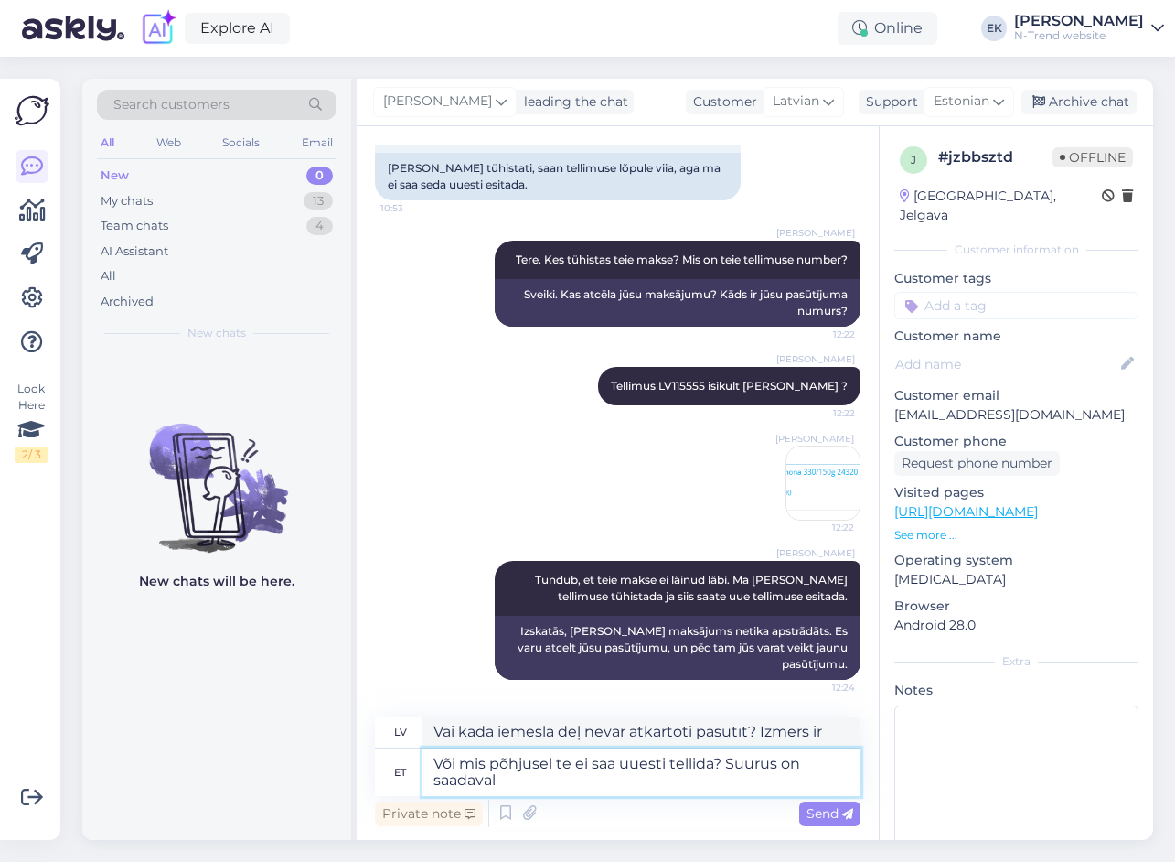
type textarea "Või mis põhjusel te ei saa uuesti tellida? Suurus on saadaval."
type textarea "Vai kāda iemesla dēļ nevar atkārtoti pasūtīt? Izmērs ir pieejams."
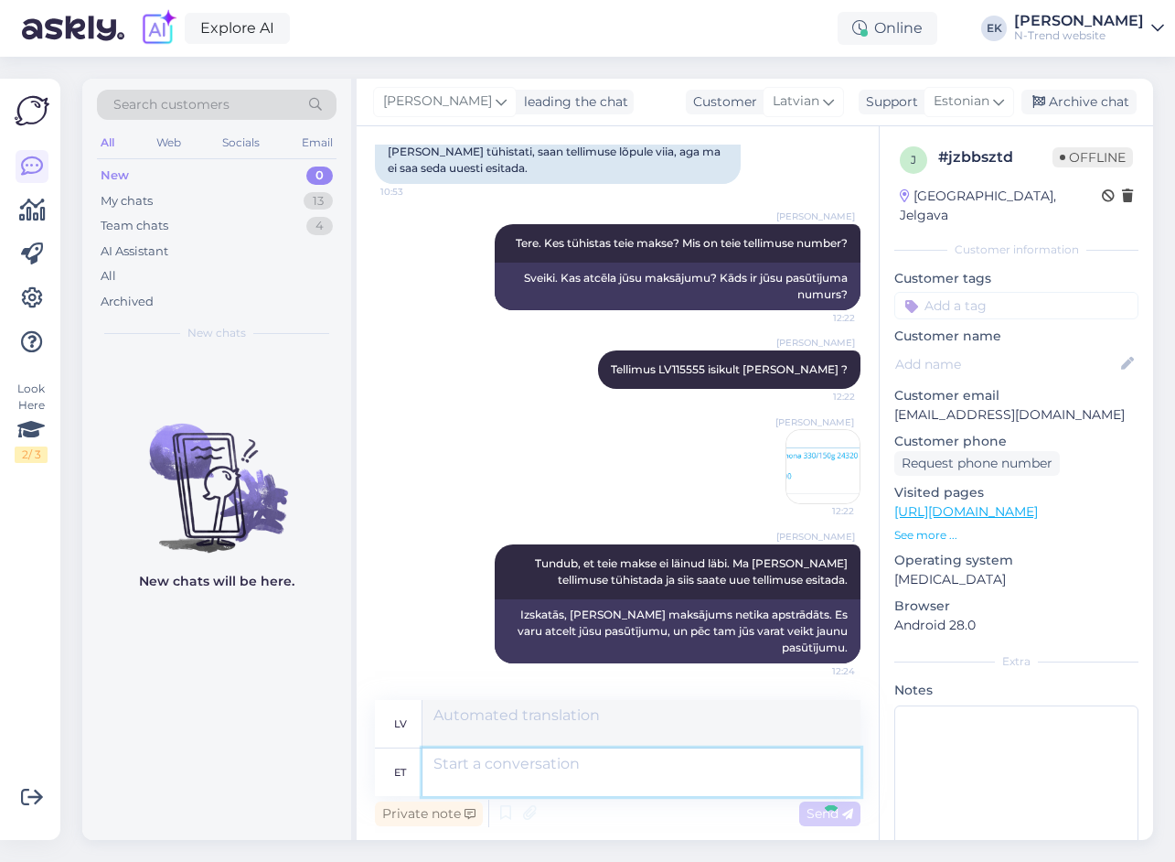
scroll to position [253, 0]
